Goal: Understand process/instructions: Learn how to perform a task or action

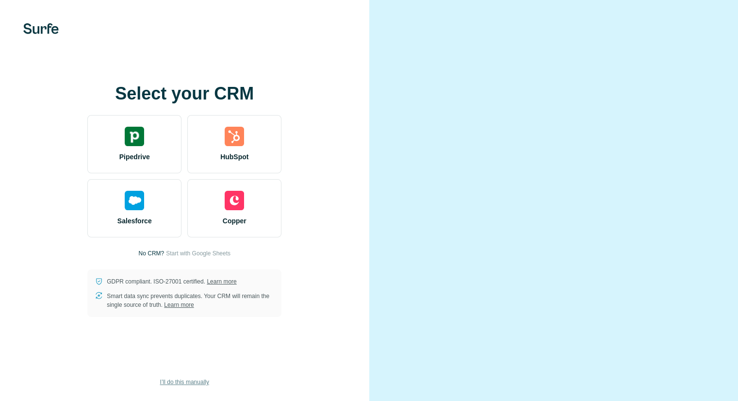
click at [193, 379] on span "I’ll do this manually" at bounding box center [184, 381] width 49 height 9
